Goal: Information Seeking & Learning: Learn about a topic

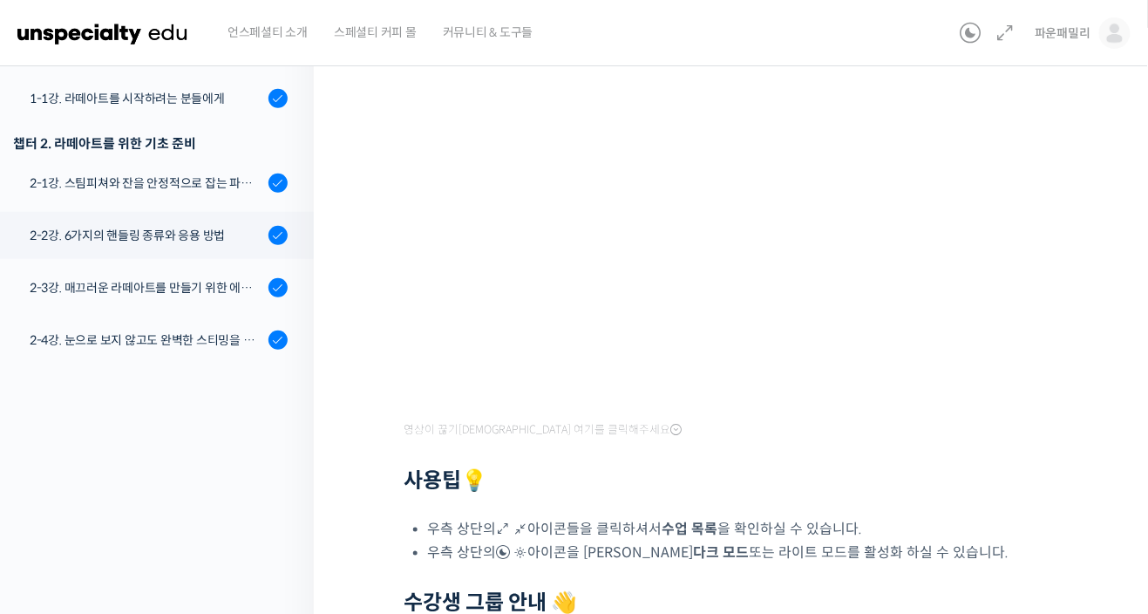
scroll to position [37, 0]
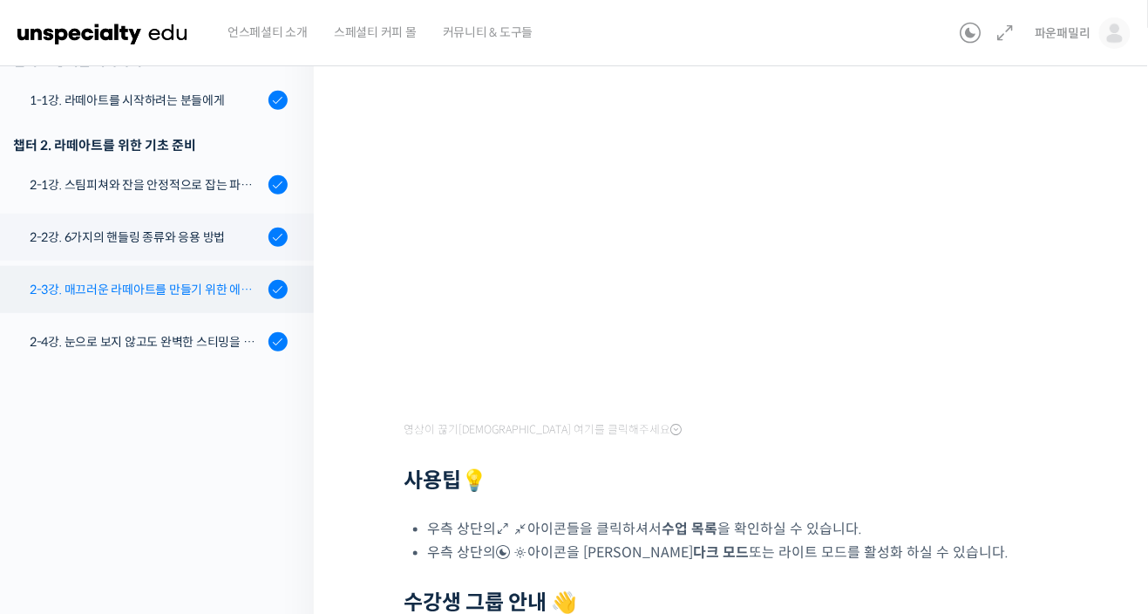
click at [92, 280] on div "2-3강. 매끄러운 라떼아트를 만들기 위한 에스프레소 추출 방법" at bounding box center [147, 289] width 234 height 19
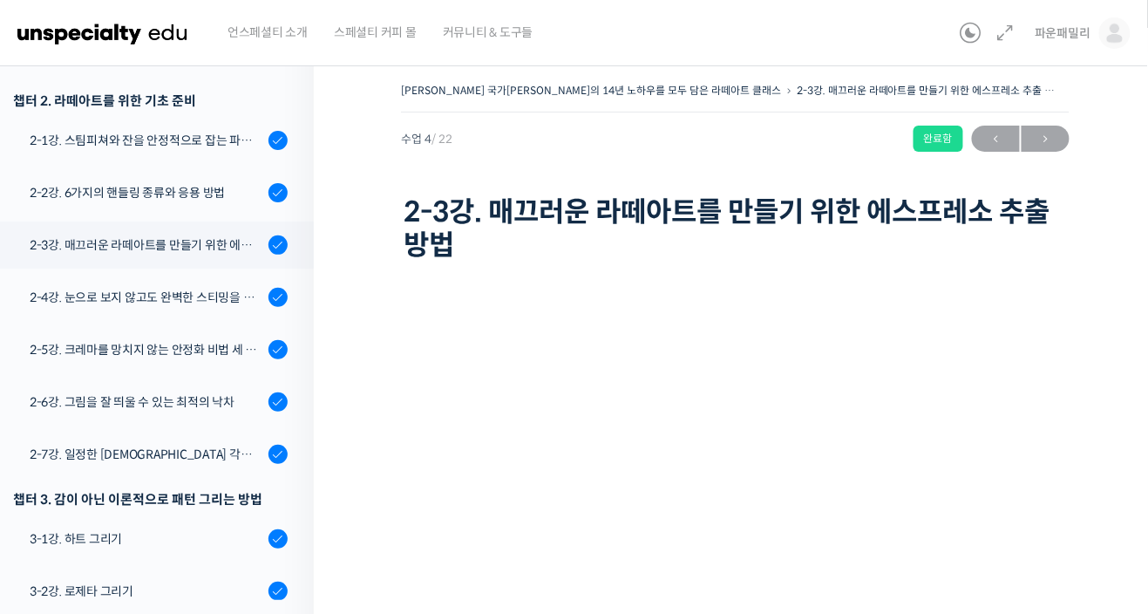
scroll to position [314, 0]
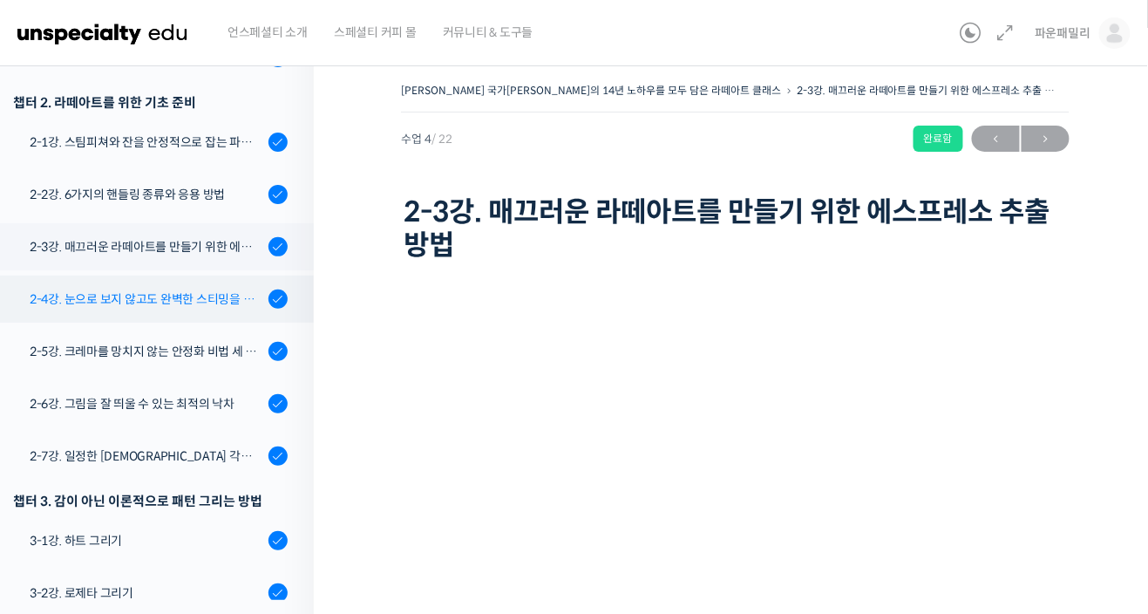
click at [61, 289] on div "2-4강. 눈으로 보지 않고도 완벽한 스티밍을 치는 노하우" at bounding box center [147, 298] width 234 height 19
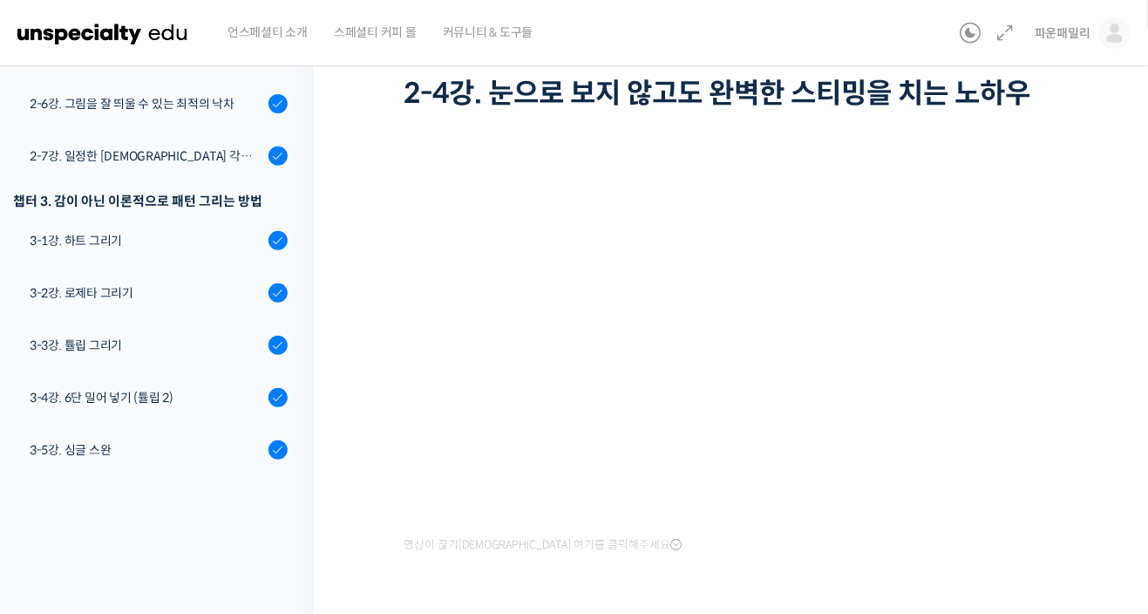
scroll to position [132, 0]
